Goal: Task Accomplishment & Management: Manage account settings

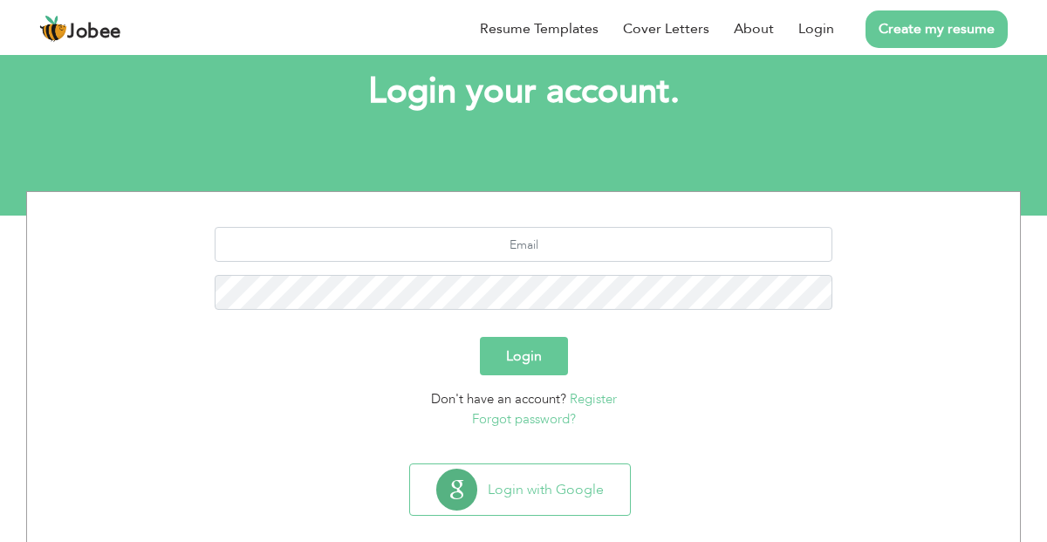
scroll to position [102, 0]
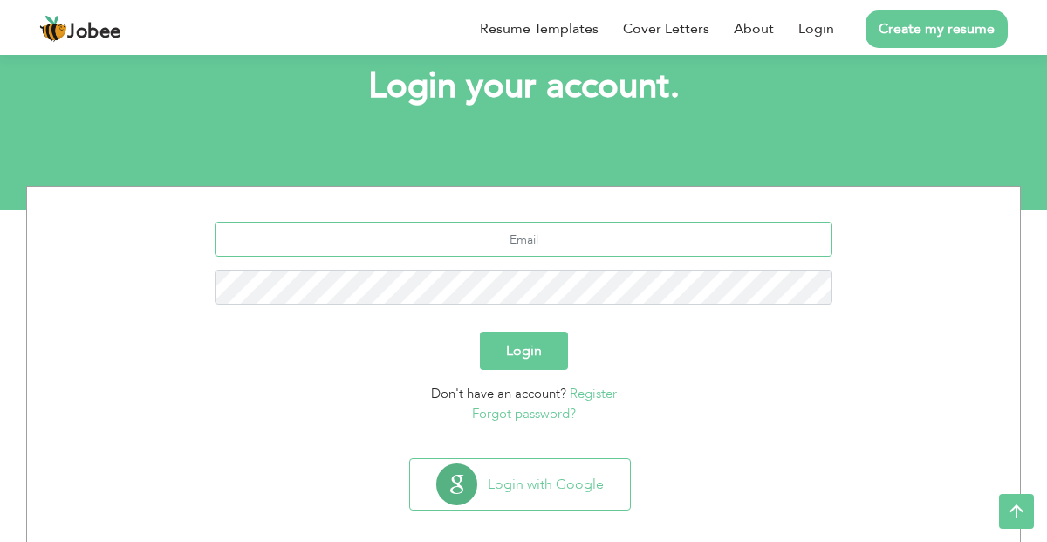
click at [469, 235] on input "text" at bounding box center [524, 239] width 619 height 35
type input "aqsaniaz0216@gmail.com"
click at [480, 332] on button "Login" at bounding box center [524, 351] width 88 height 38
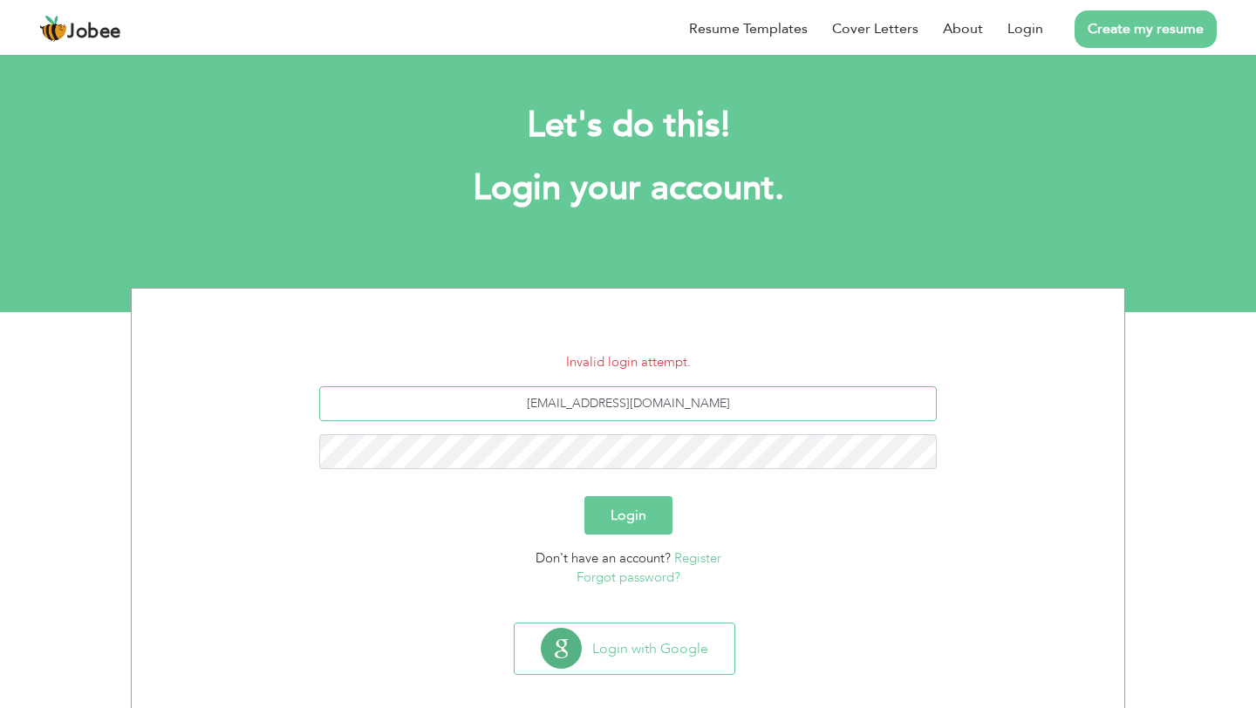
click at [618, 402] on input "aqsaniaz0216@gmail.com" at bounding box center [628, 403] width 619 height 35
type input "aqsaniaz0316@gmail.com"
click at [585, 496] on button "Login" at bounding box center [629, 515] width 88 height 38
